Goal: Information Seeking & Learning: Learn about a topic

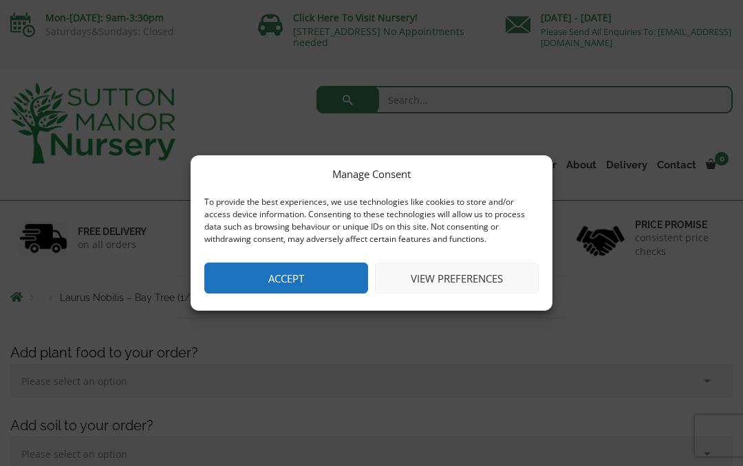
click at [342, 266] on button "Accept" at bounding box center [286, 278] width 164 height 31
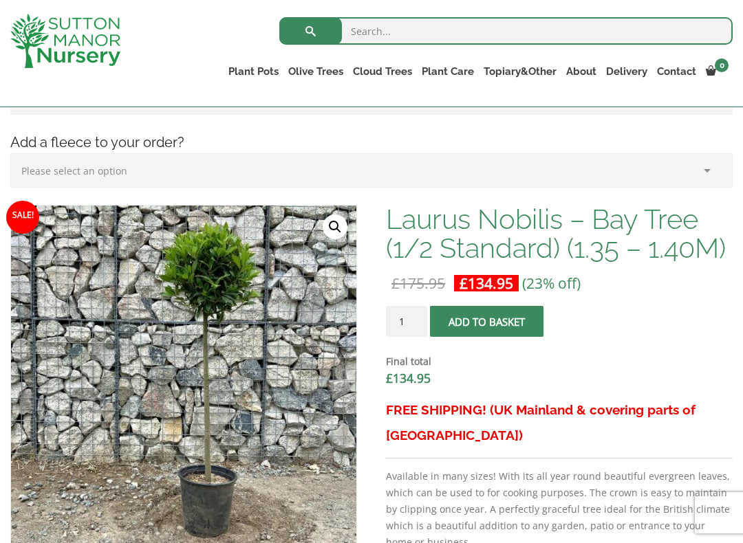
scroll to position [332, 0]
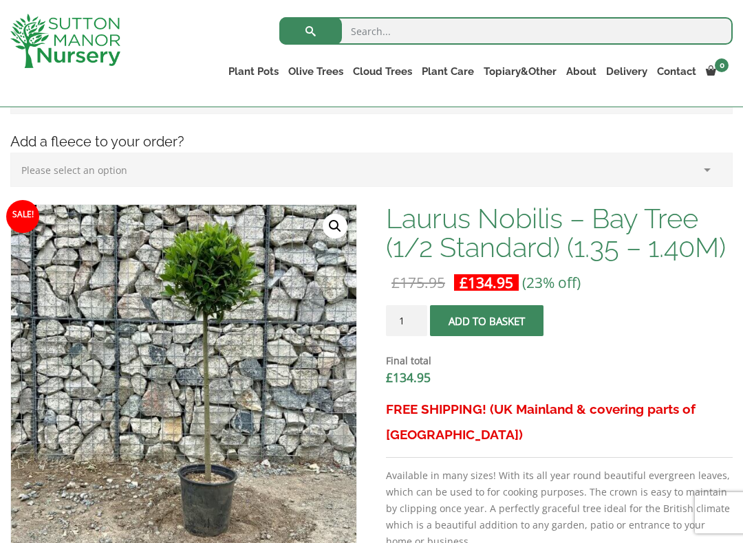
click at [678, 327] on form "Laurus Nobilis - Bay Tree (1/2 Standard) (1.35 - 1.40M) quantity 1 Add to baske…" at bounding box center [559, 350] width 347 height 91
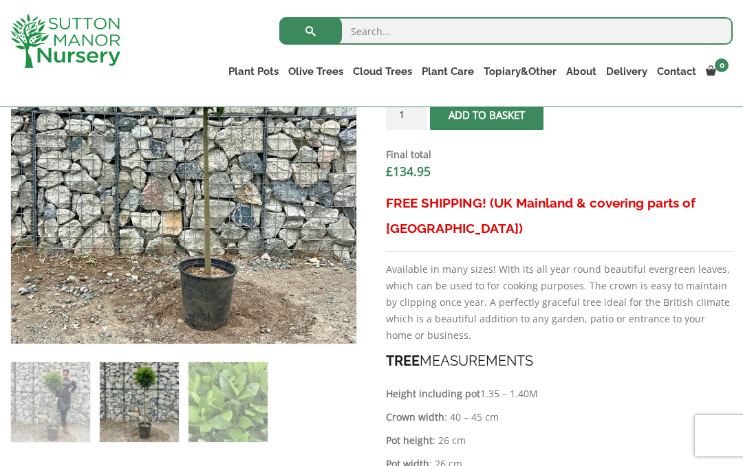
scroll to position [530, 0]
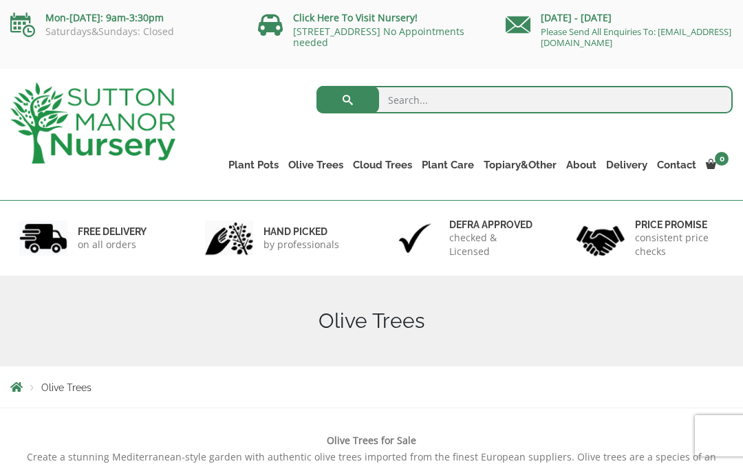
click at [0, 0] on link "Plateau Olive Trees (Mesa Range)" at bounding box center [0, 0] width 0 height 0
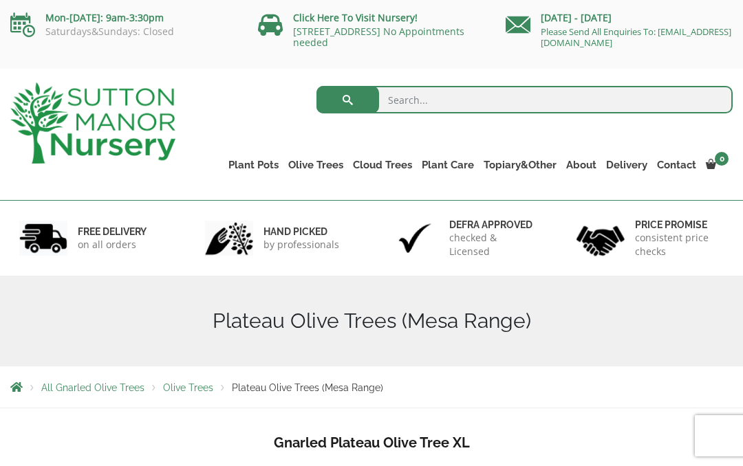
click at [0, 0] on link "Laurus Nobilis Bay Trees" at bounding box center [0, 0] width 0 height 0
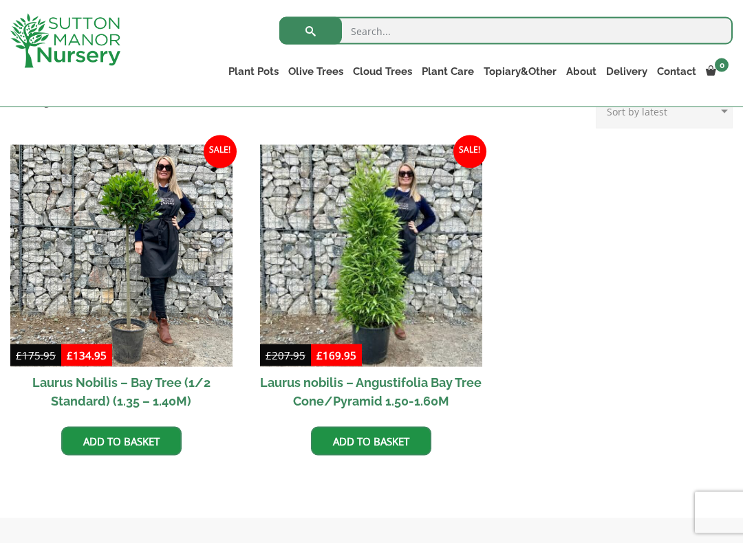
scroll to position [560, 0]
click at [173, 259] on img at bounding box center [121, 255] width 222 height 222
